Goal: Task Accomplishment & Management: Manage account settings

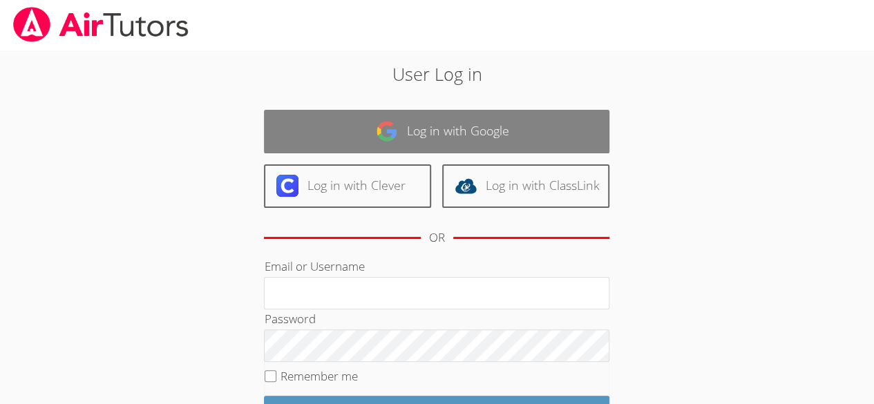
click at [475, 140] on link "Log in with Google" at bounding box center [436, 132] width 345 height 44
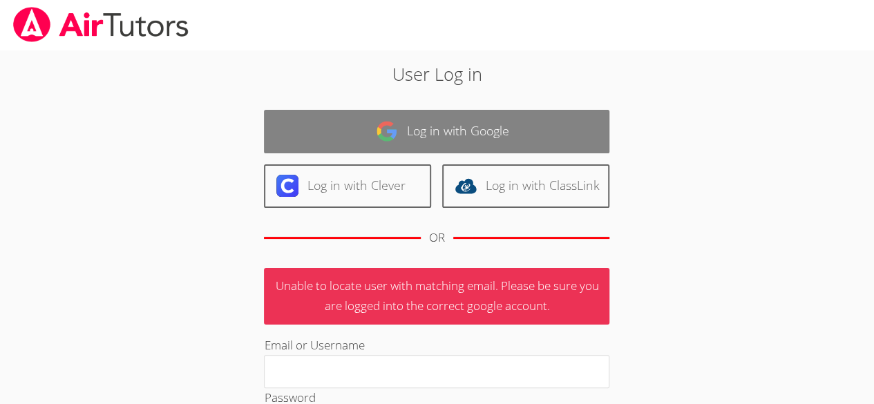
click at [519, 122] on link "Log in with Google" at bounding box center [436, 132] width 345 height 44
